Goal: Transaction & Acquisition: Obtain resource

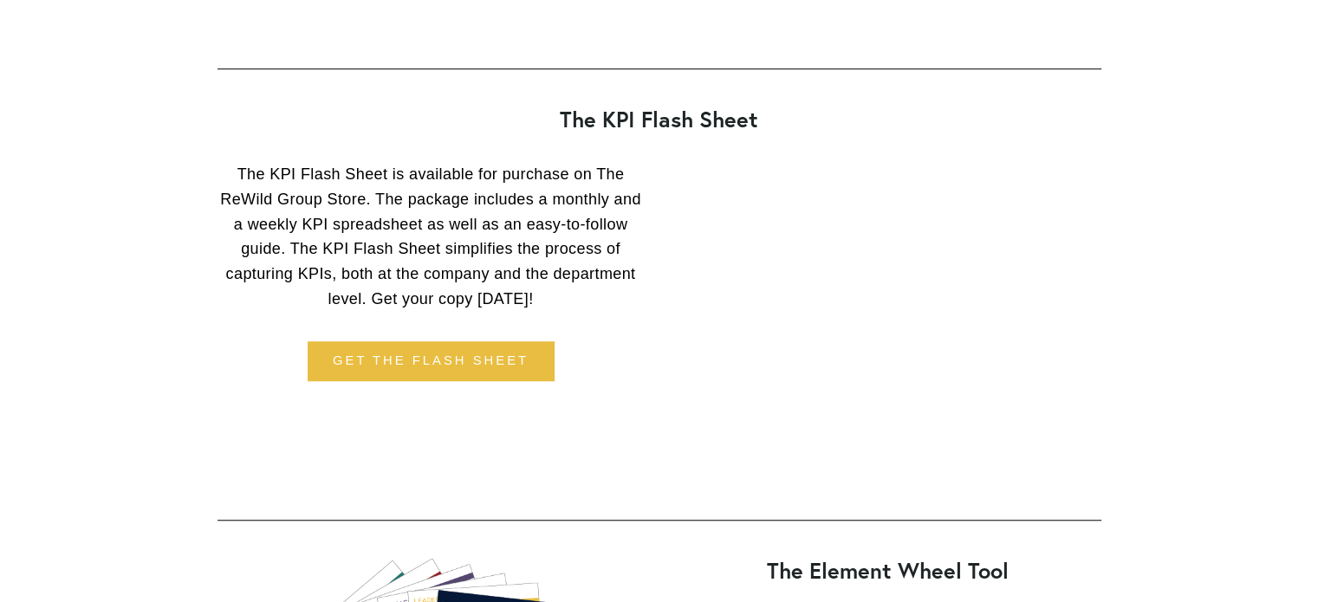
scroll to position [1219, 0]
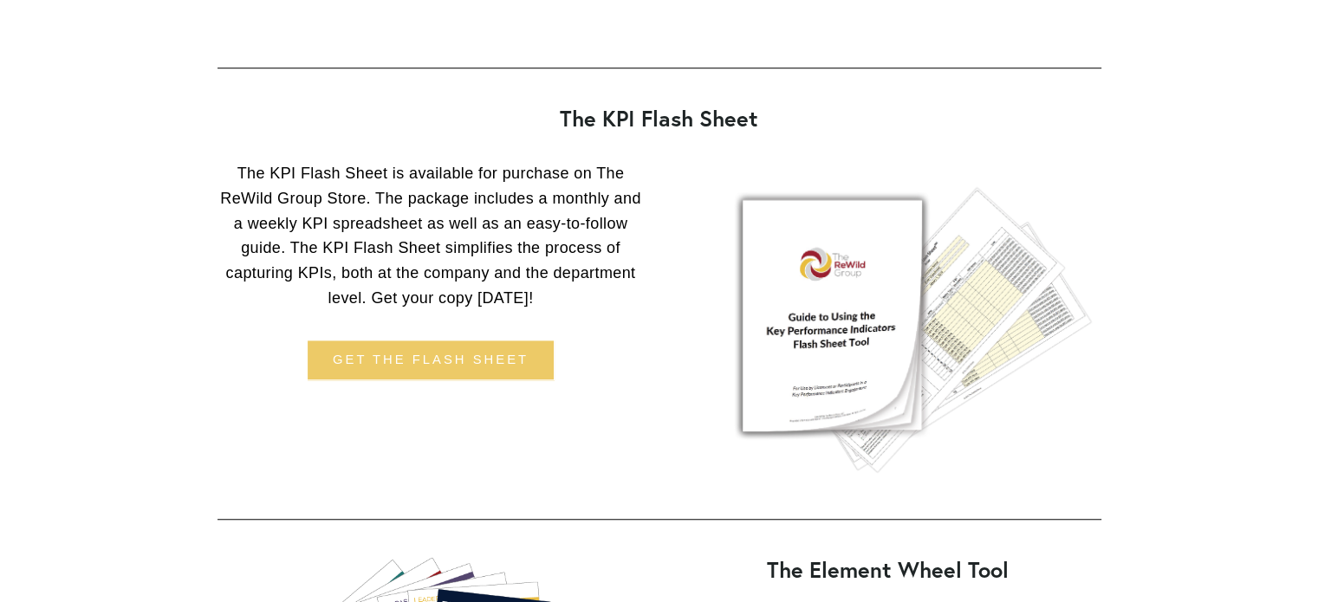
click at [478, 371] on link "Get the flash sheet" at bounding box center [431, 360] width 246 height 39
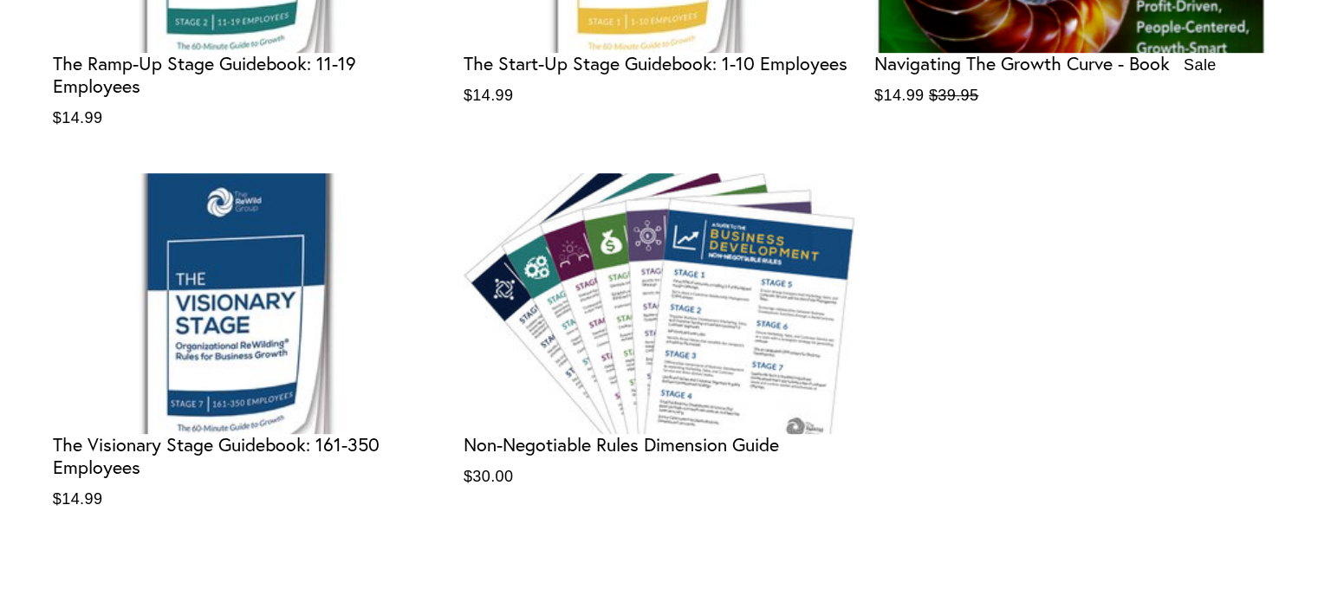
scroll to position [1126, 0]
